Goal: Task Accomplishment & Management: Use online tool/utility

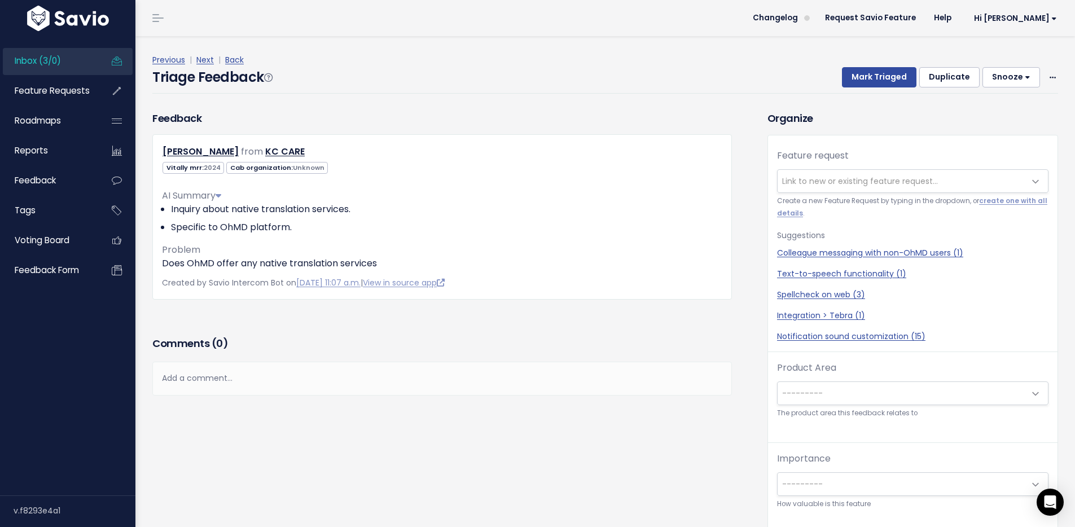
click at [813, 176] on span "Link to new or existing feature request..." at bounding box center [860, 181] width 156 height 11
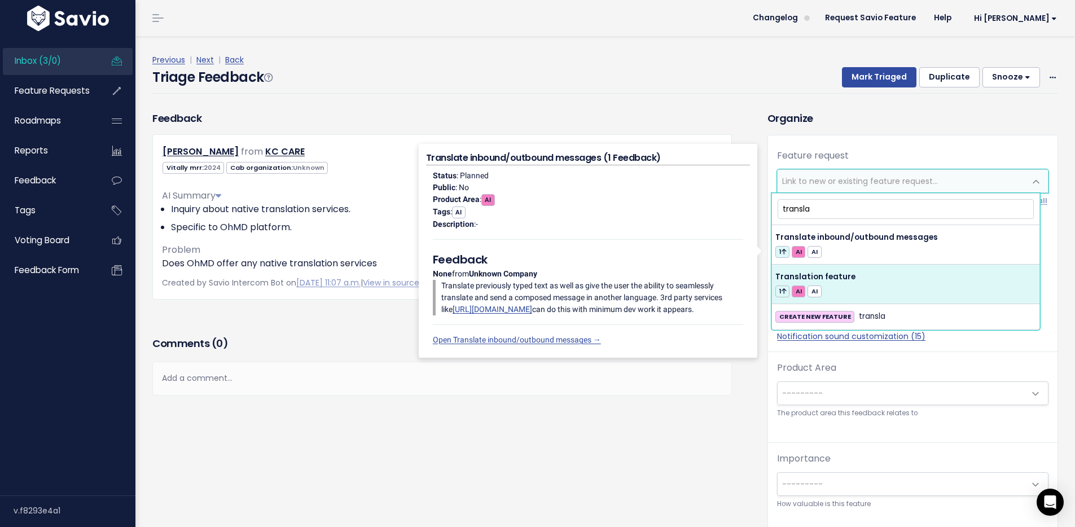
type input "transla"
select select "47885"
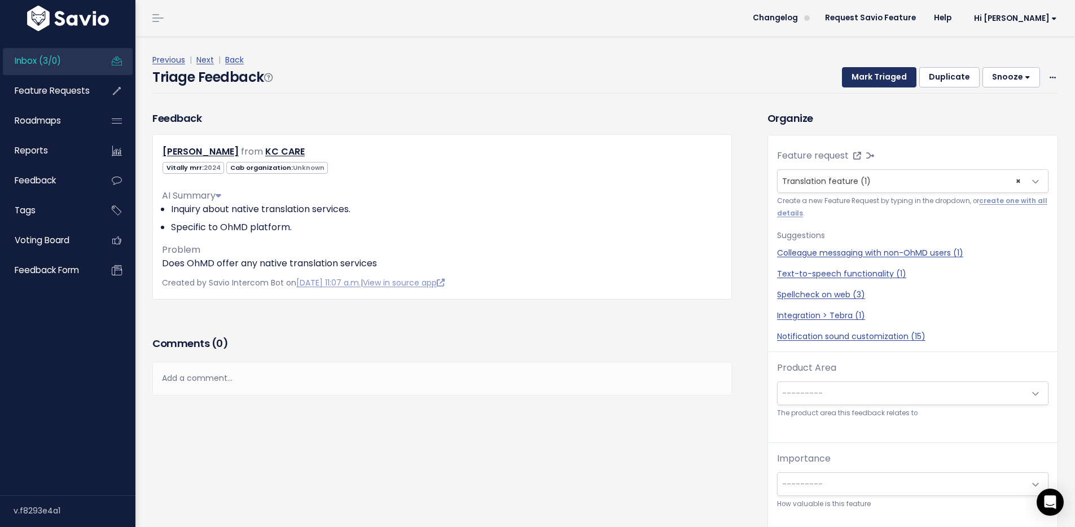
click at [879, 72] on button "Mark Triaged" at bounding box center [879, 77] width 75 height 20
